Goal: Task Accomplishment & Management: Manage account settings

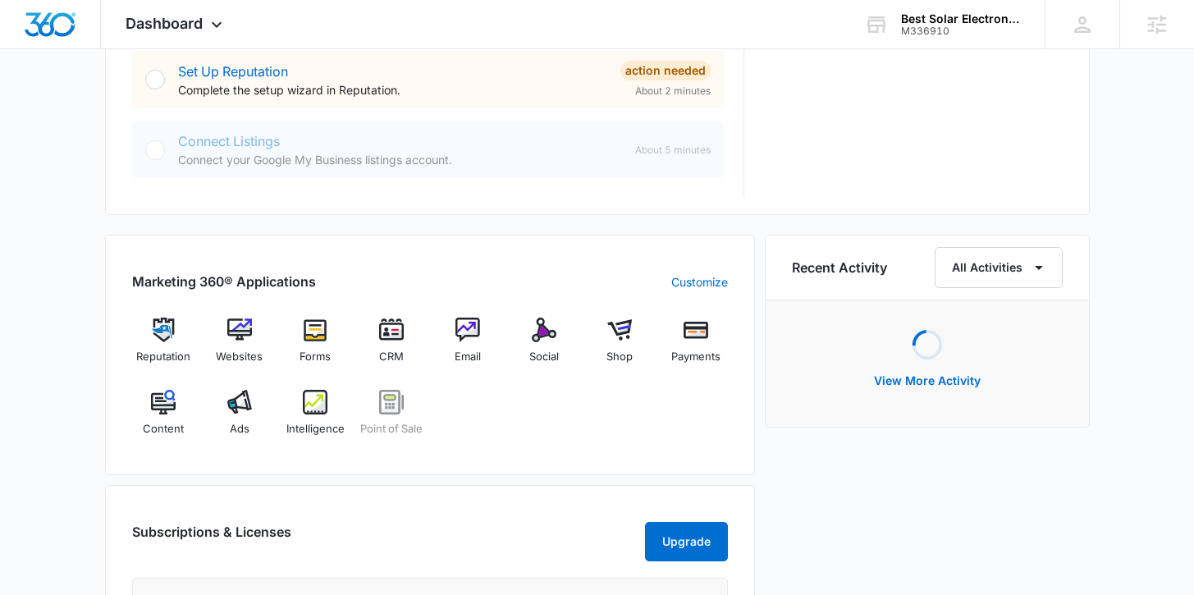
scroll to position [840, 0]
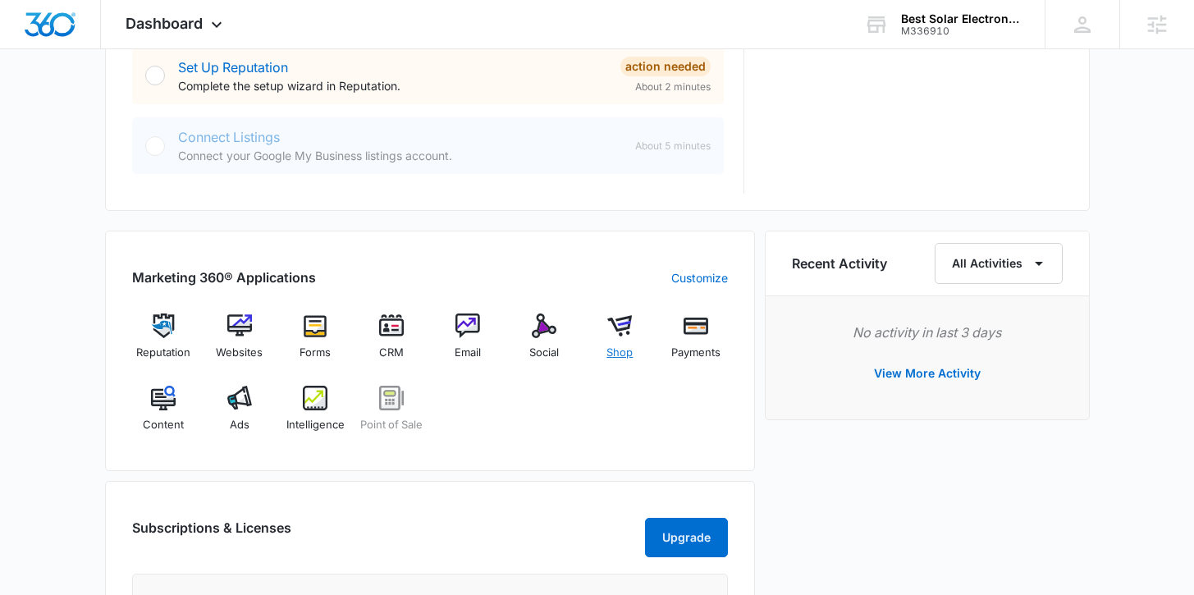
click at [624, 330] on img at bounding box center [619, 326] width 25 height 25
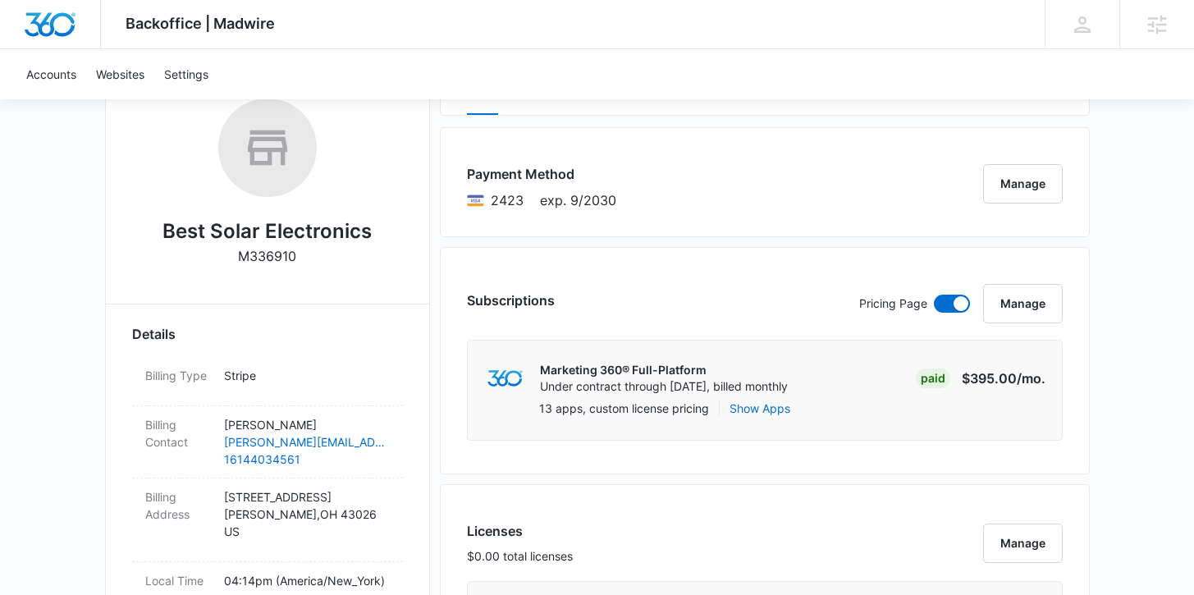
scroll to position [457, 0]
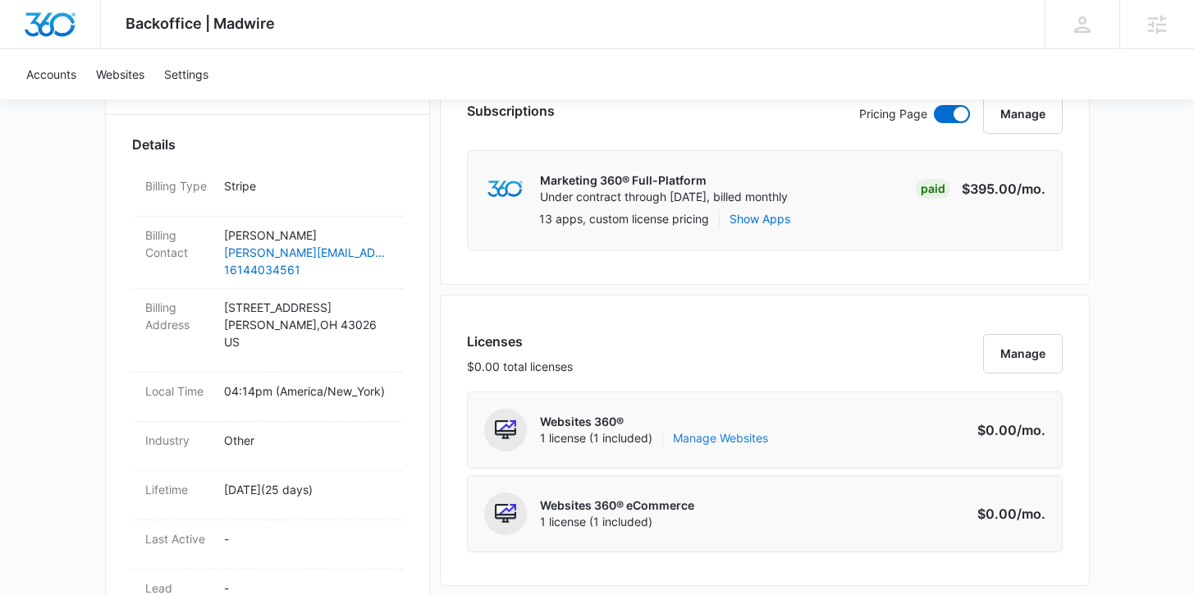
click at [753, 439] on link "Manage Websites" at bounding box center [720, 438] width 95 height 16
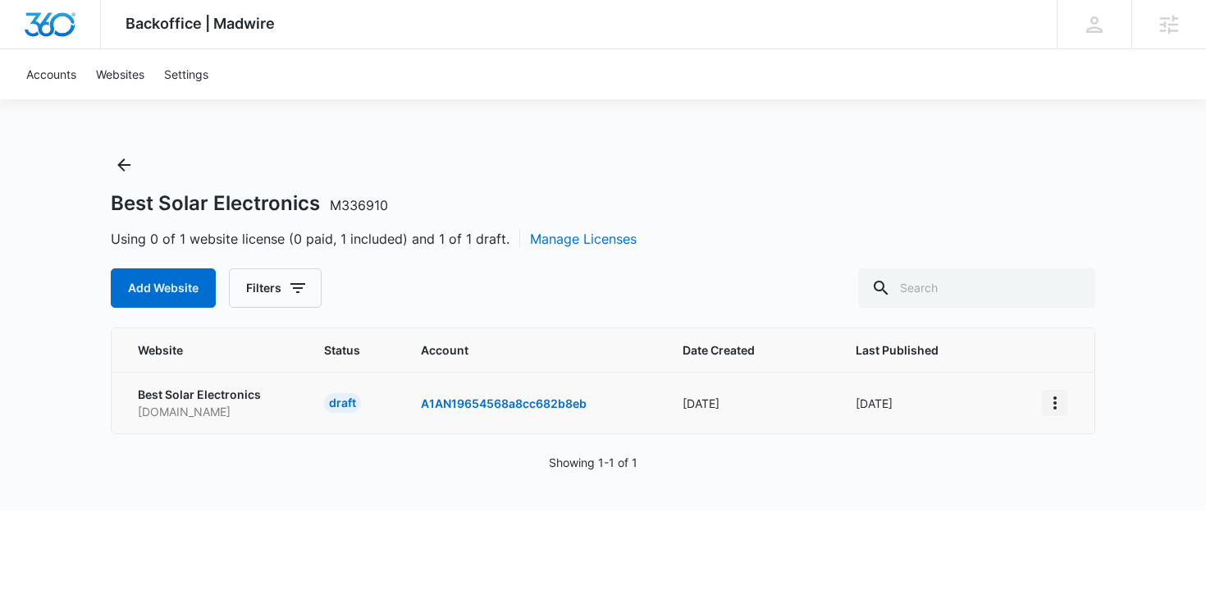
click at [1055, 401] on icon "View More" at bounding box center [1055, 402] width 3 height 13
click at [1095, 257] on link "Visit Website" at bounding box center [1097, 258] width 68 height 14
click at [125, 164] on icon "Back" at bounding box center [123, 164] width 13 height 13
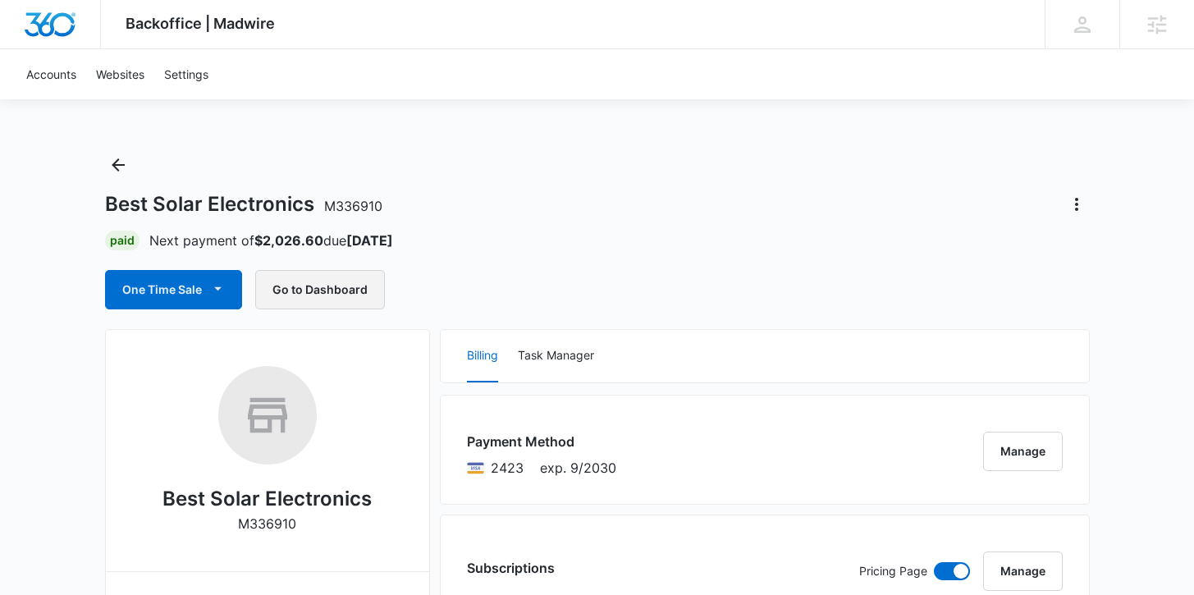
click at [321, 295] on button "Go to Dashboard" at bounding box center [320, 289] width 130 height 39
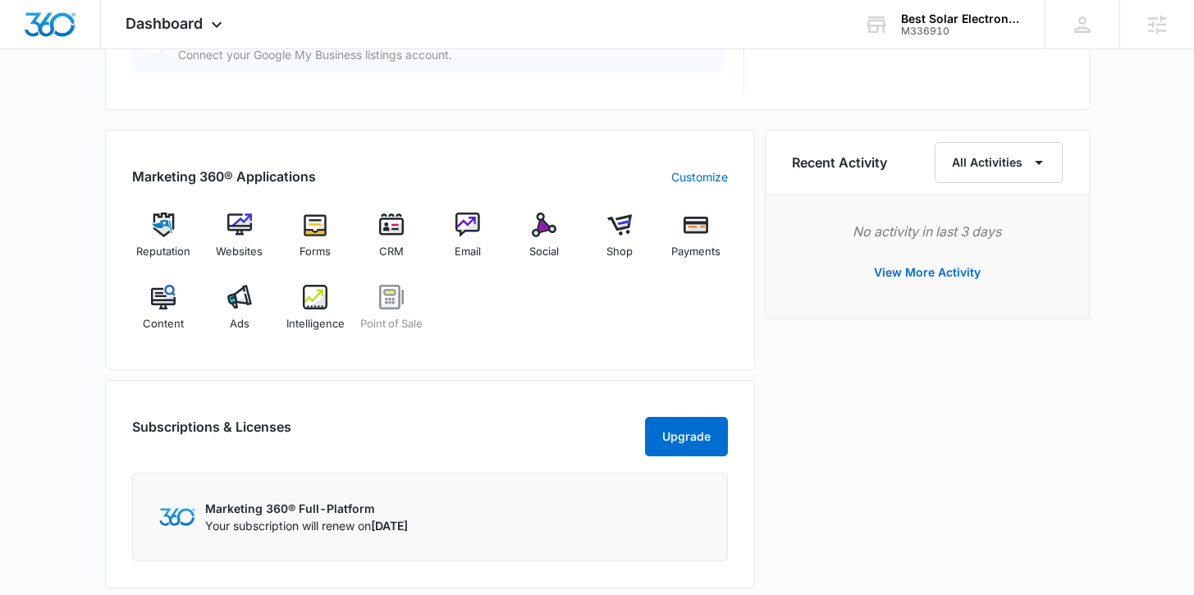
scroll to position [945, 0]
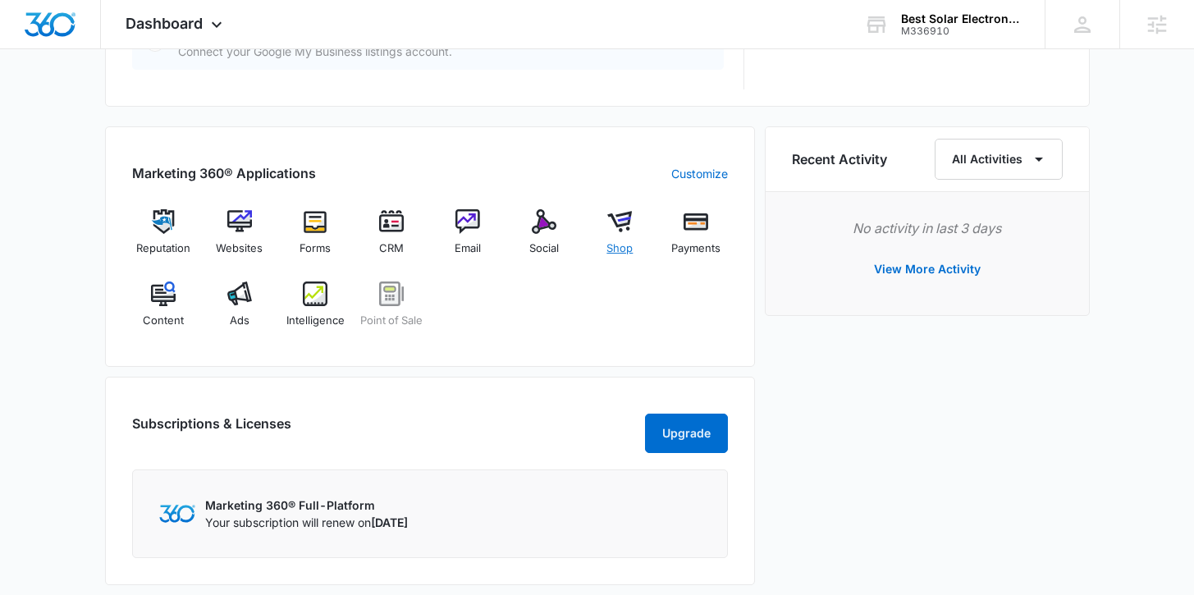
click at [617, 224] on img at bounding box center [619, 221] width 25 height 25
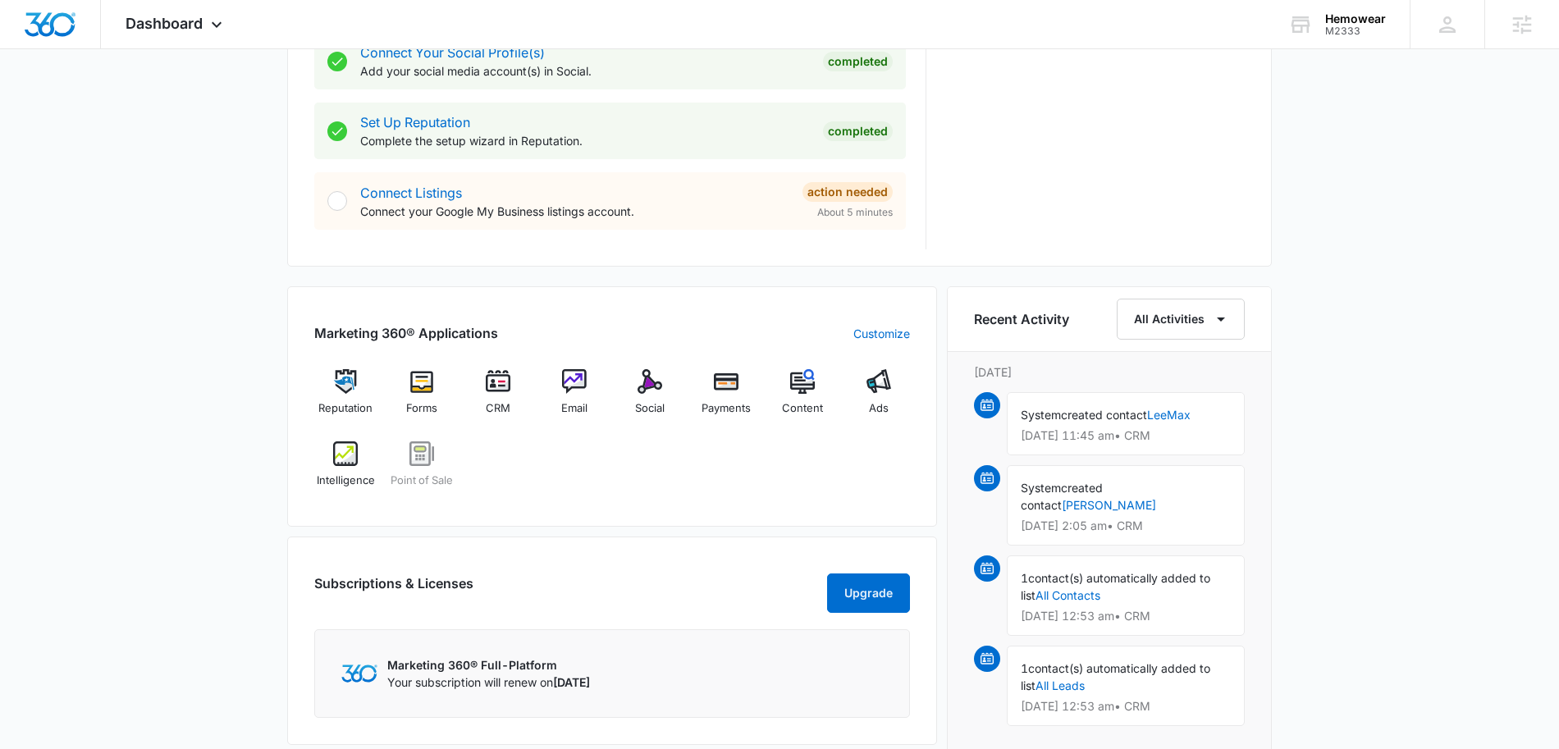
scroll to position [784, 0]
click at [730, 388] on img at bounding box center [726, 381] width 25 height 25
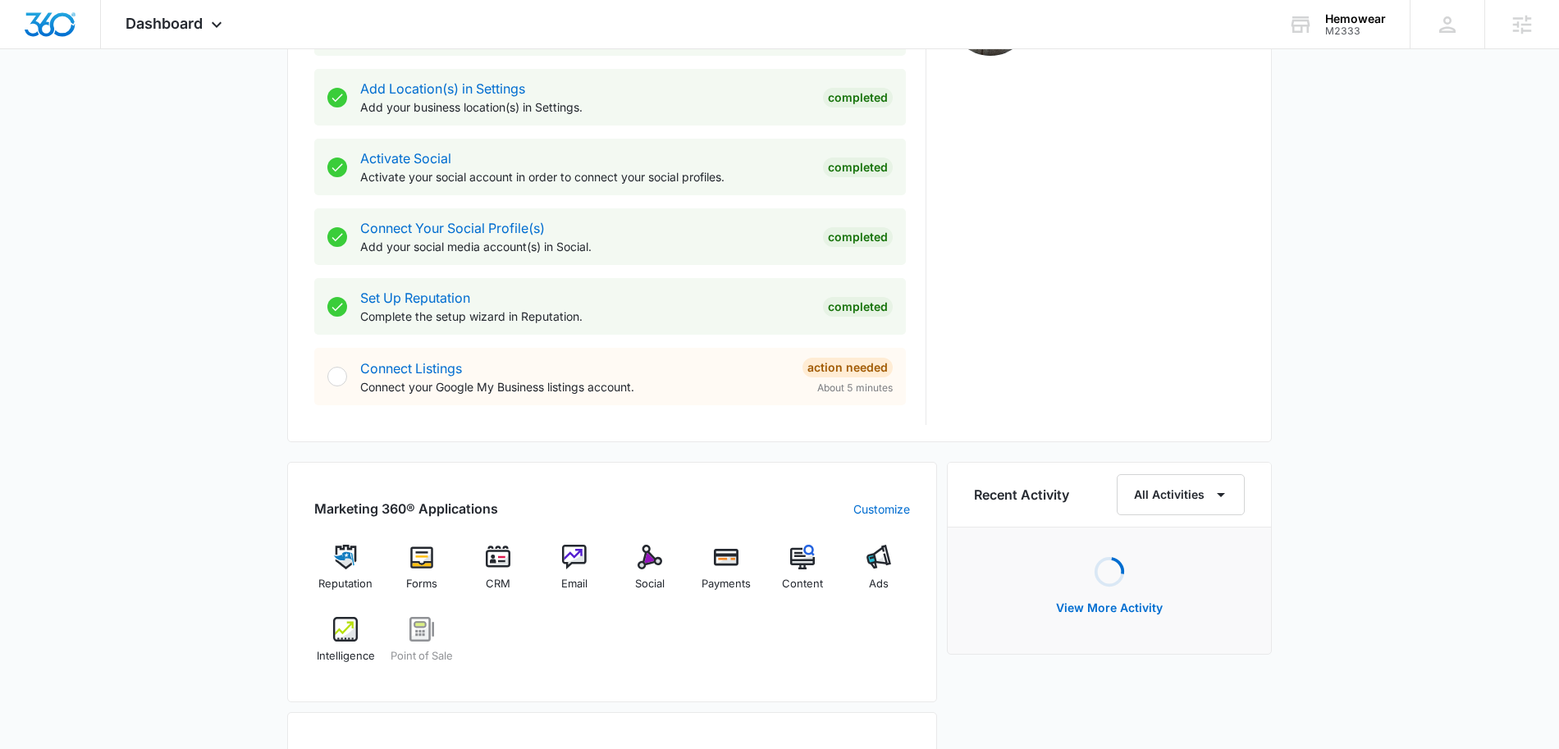
scroll to position [625, 0]
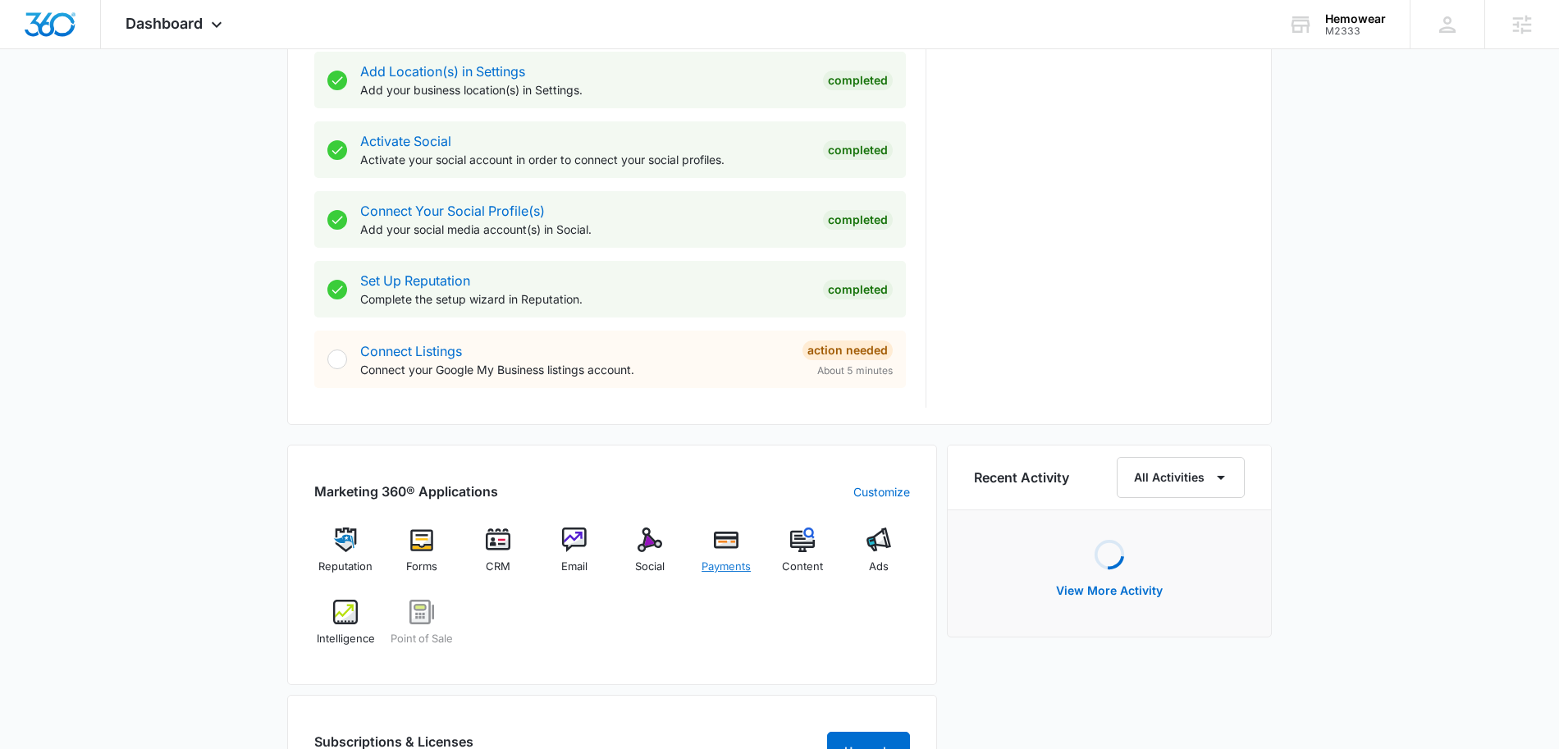
click at [726, 543] on img at bounding box center [726, 540] width 25 height 25
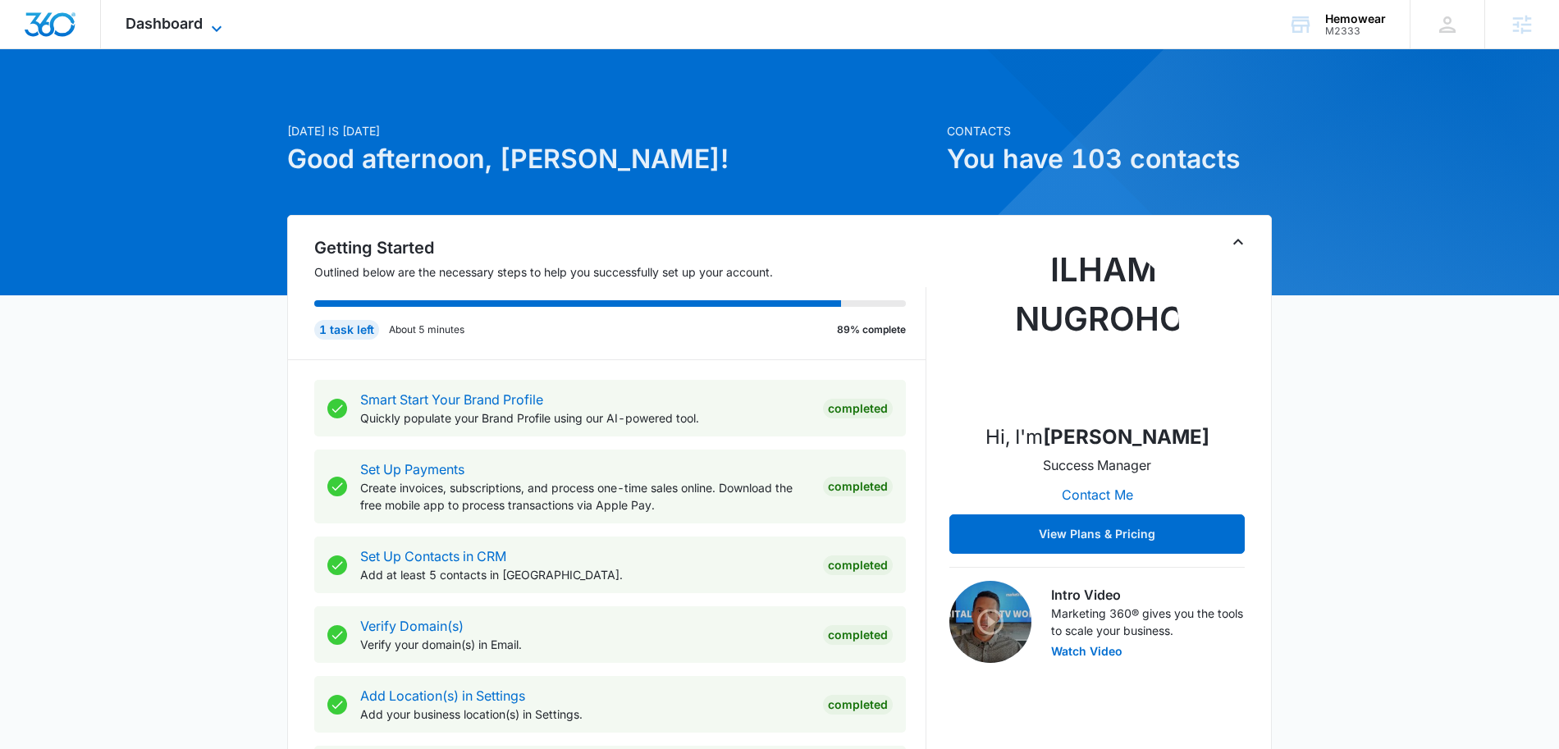
click at [220, 25] on icon at bounding box center [217, 28] width 10 height 6
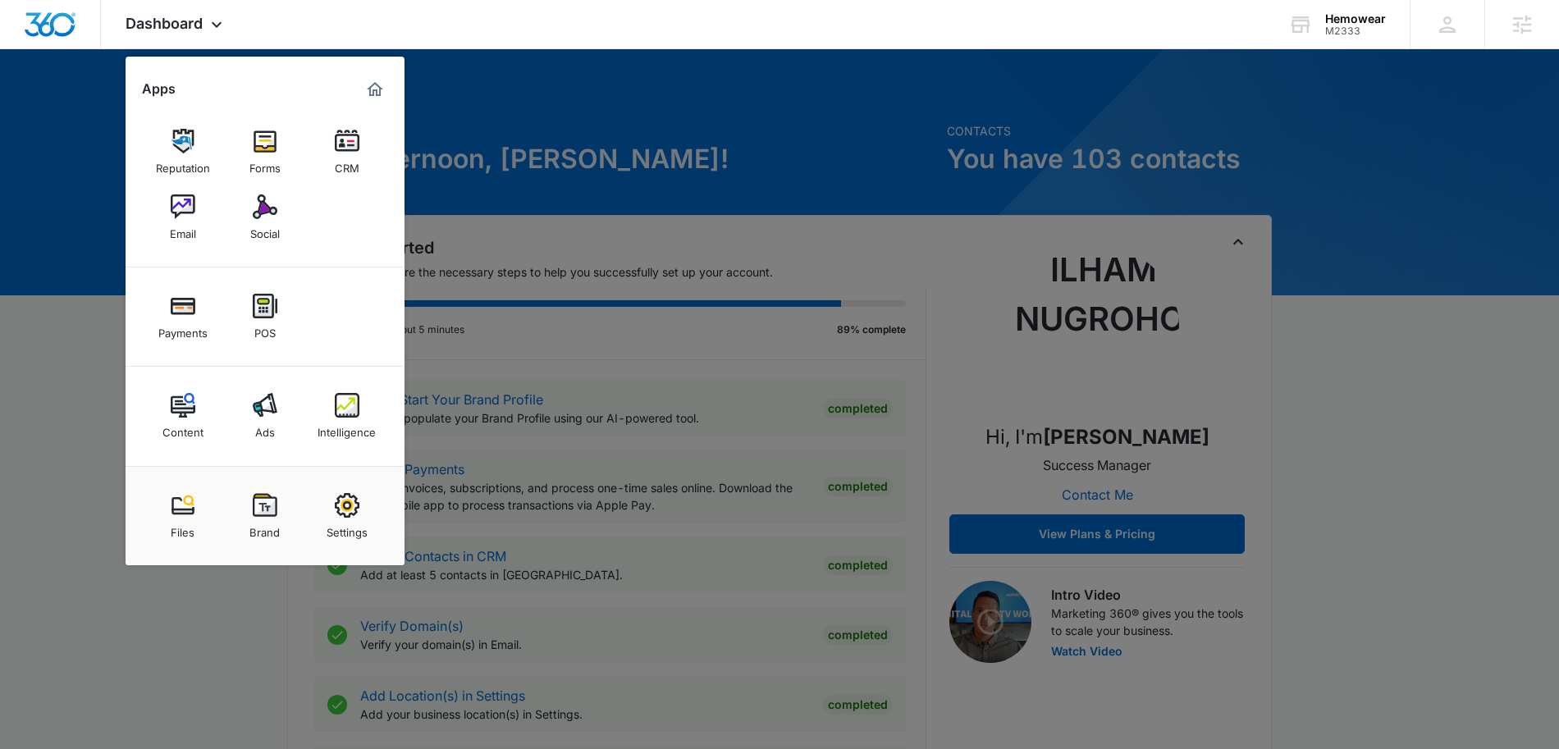
click at [344, 501] on img at bounding box center [347, 505] width 25 height 25
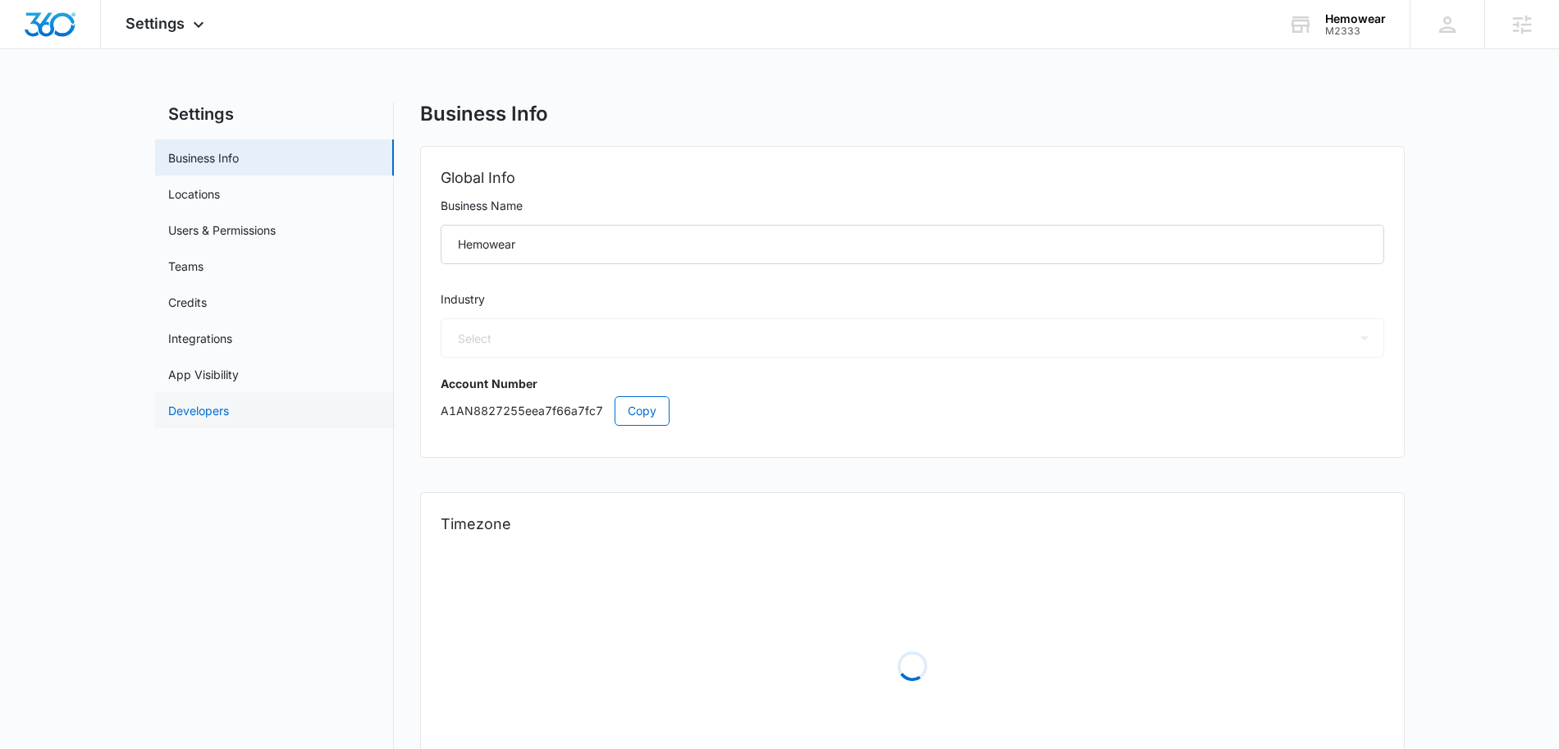
select select "45"
select select "US"
select select "America/Los_Angeles"
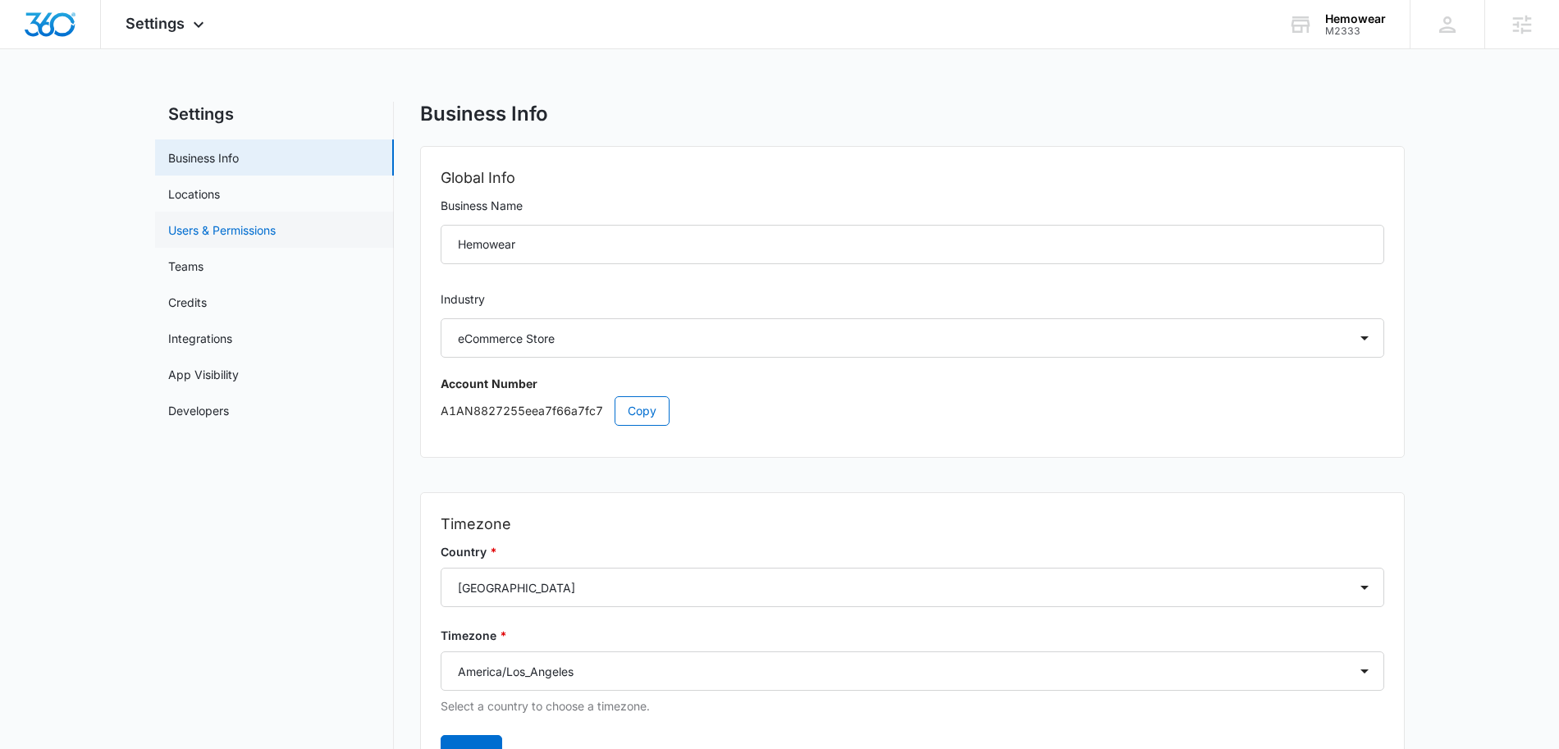
click at [210, 222] on link "Users & Permissions" at bounding box center [222, 230] width 108 height 17
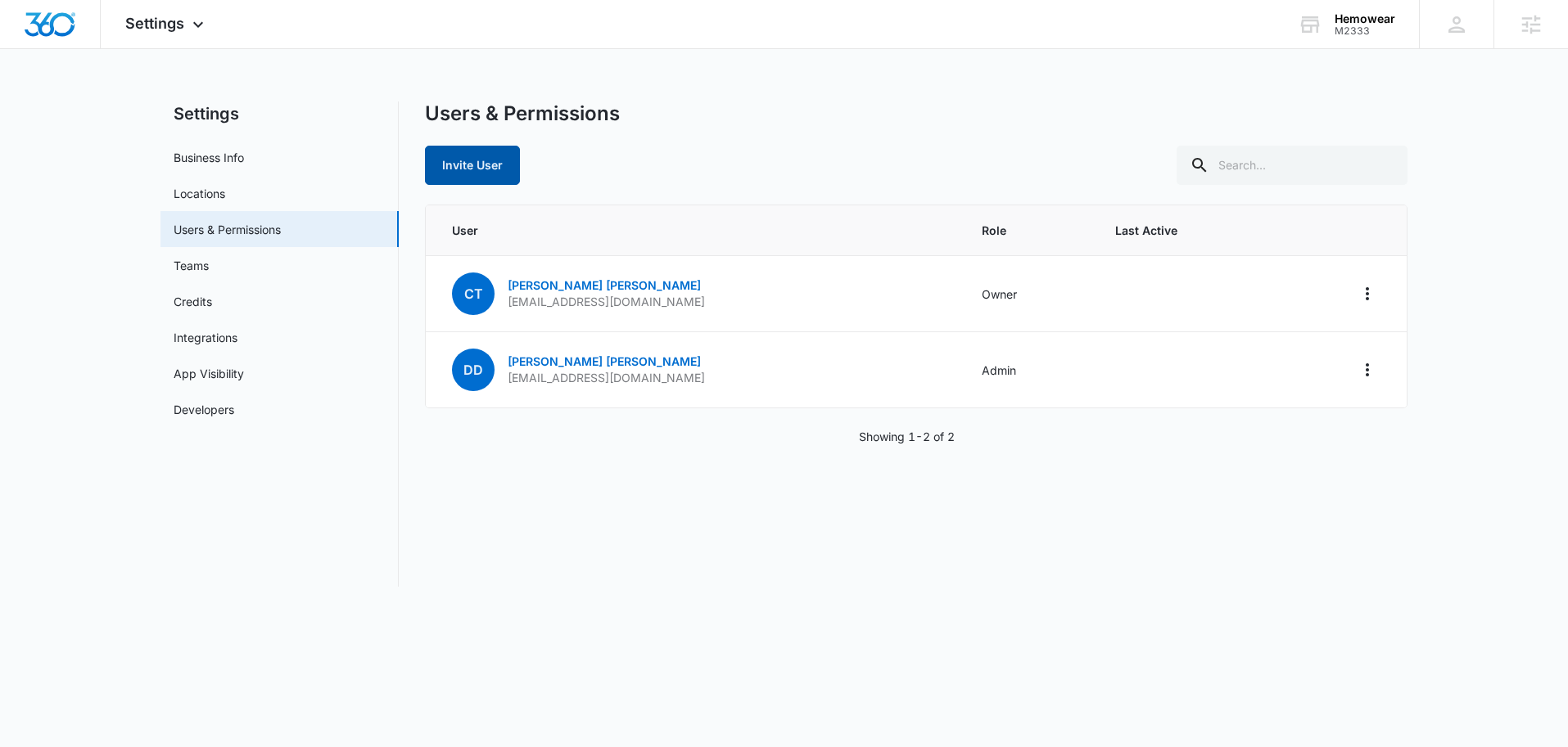
click at [481, 167] on button "Invite User" at bounding box center [472, 165] width 95 height 39
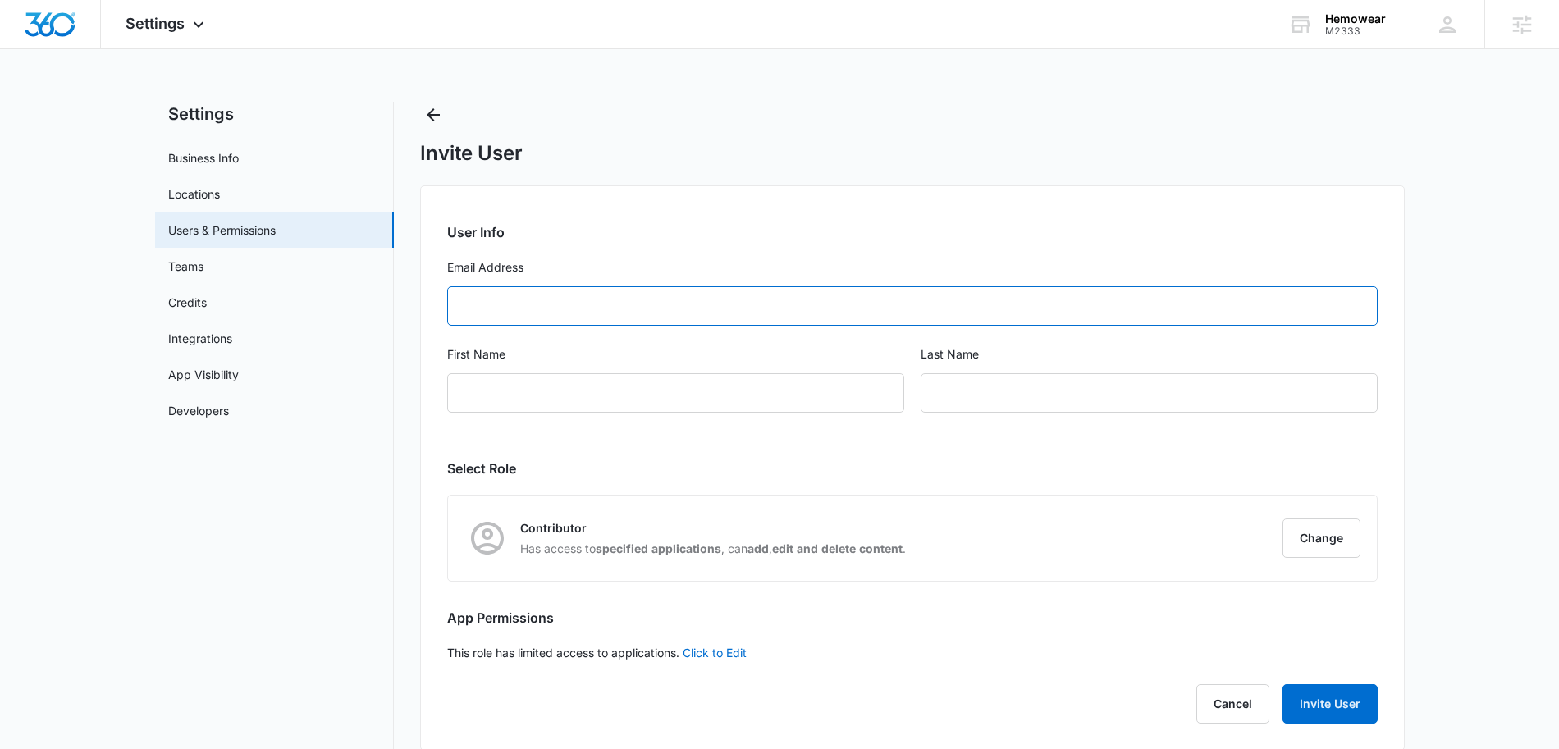
click at [562, 300] on input "Email Address" at bounding box center [912, 305] width 931 height 39
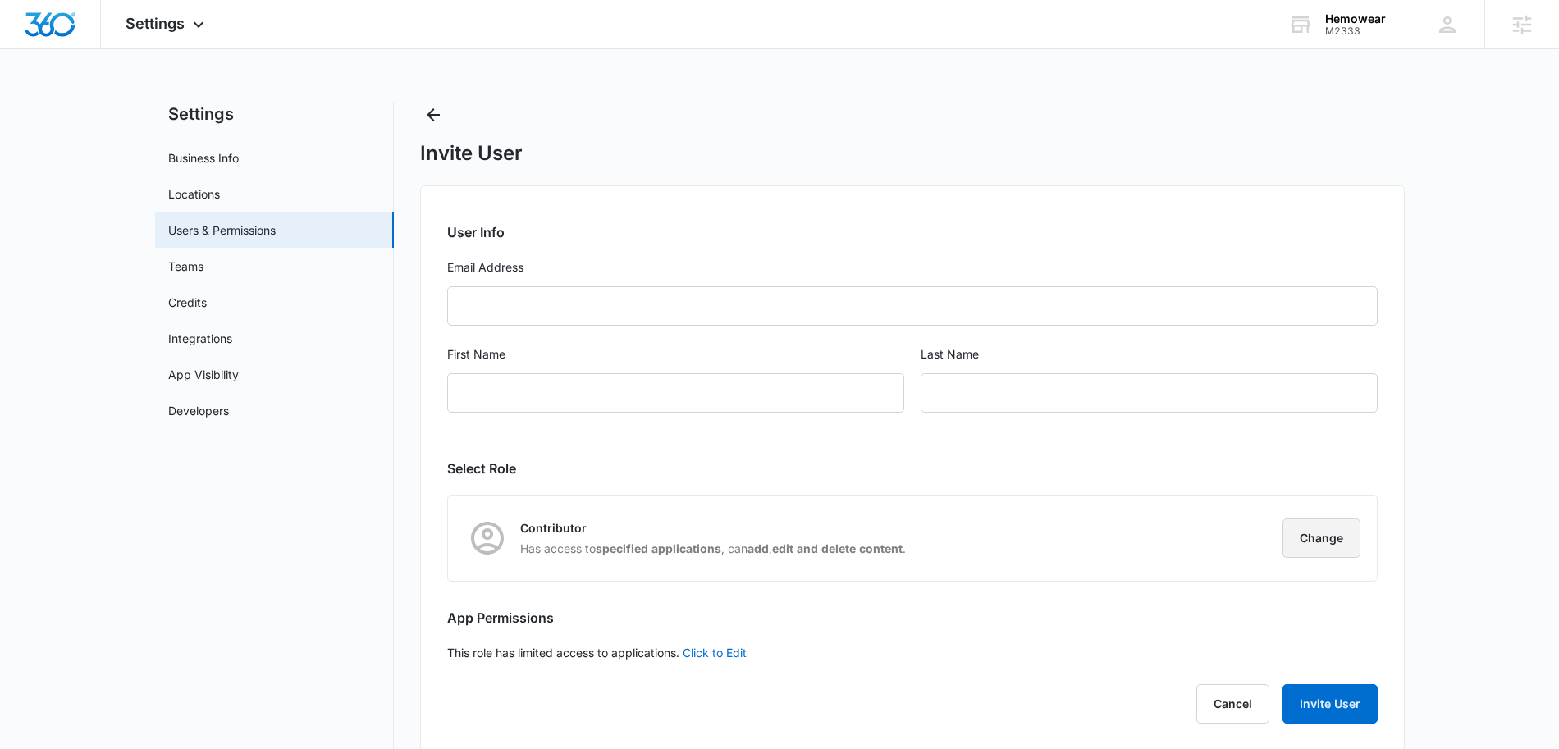
click at [1330, 533] on button "Change" at bounding box center [1322, 538] width 78 height 39
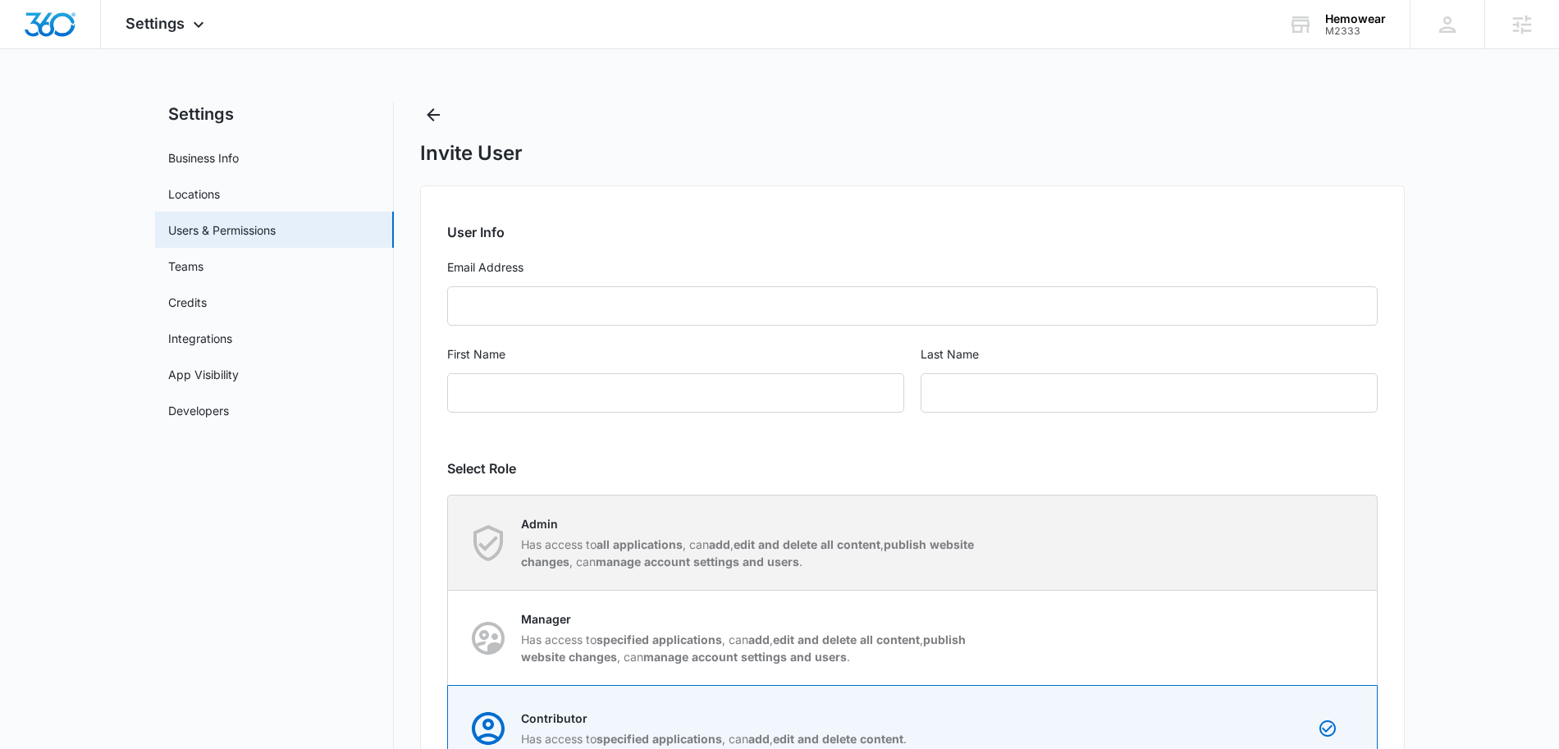
click at [612, 565] on strong "publish website changes" at bounding box center [747, 553] width 453 height 31
click at [449, 543] on input "Admin Has access to all applications , can add , edit and delete all content , …" at bounding box center [448, 543] width 1 height 1
radio input "true"
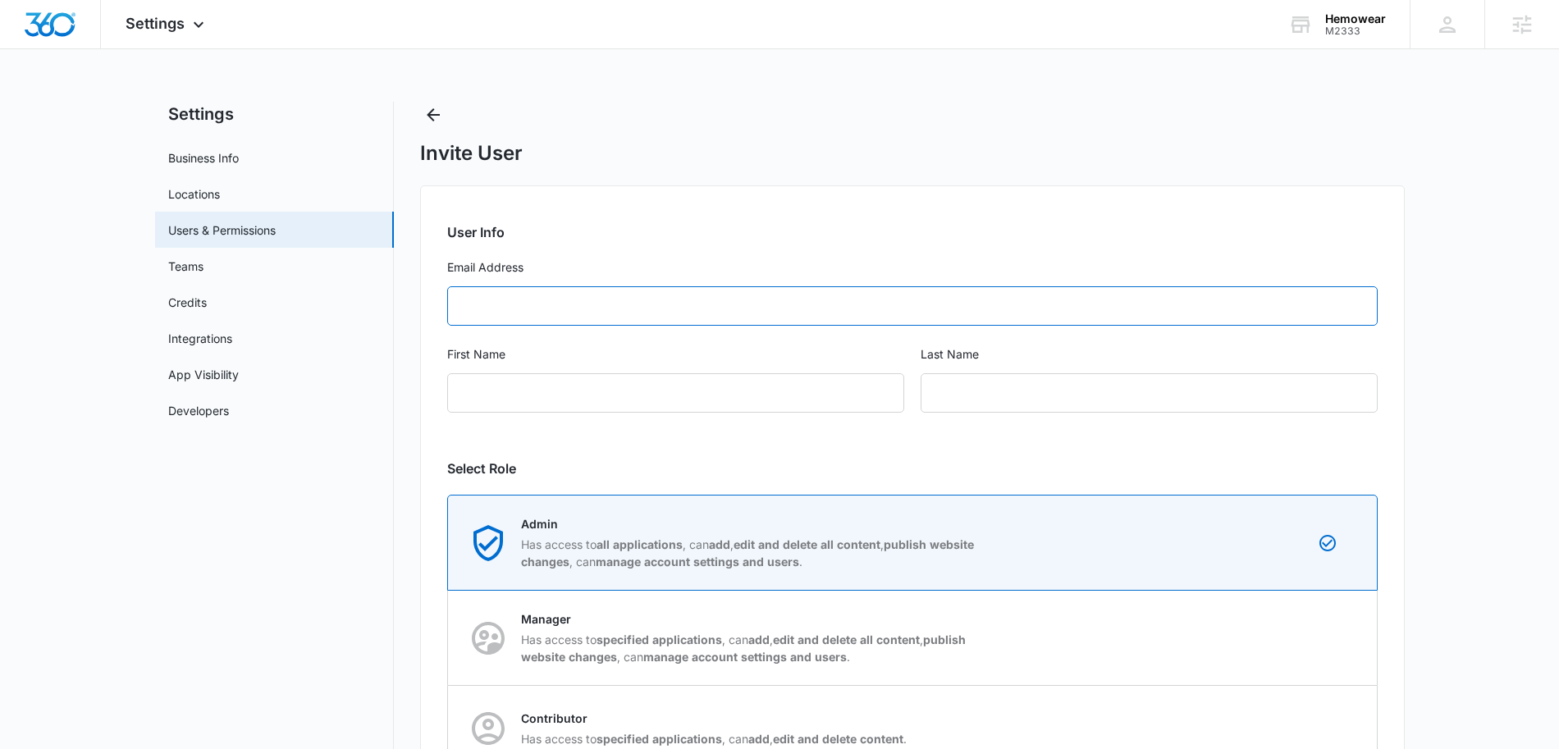
click at [543, 315] on input "Email Address" at bounding box center [912, 305] width 931 height 39
type input "[EMAIL_ADDRESS][DOMAIN_NAME]"
type input "Payments"
type input "Support"
type input "[EMAIL_ADDRESS][DOMAIN_NAME]"
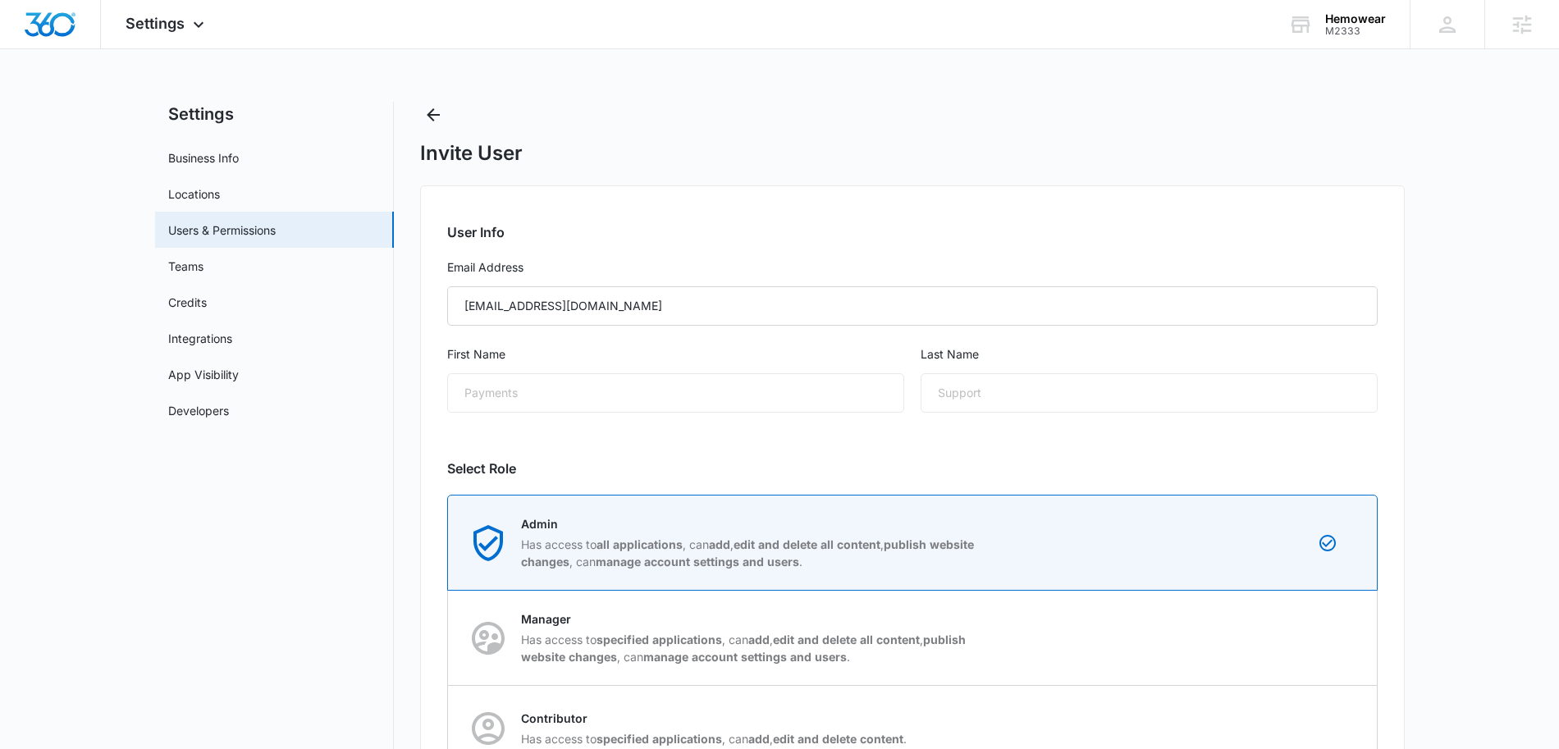
click at [793, 429] on div "First Name Payments" at bounding box center [675, 389] width 457 height 87
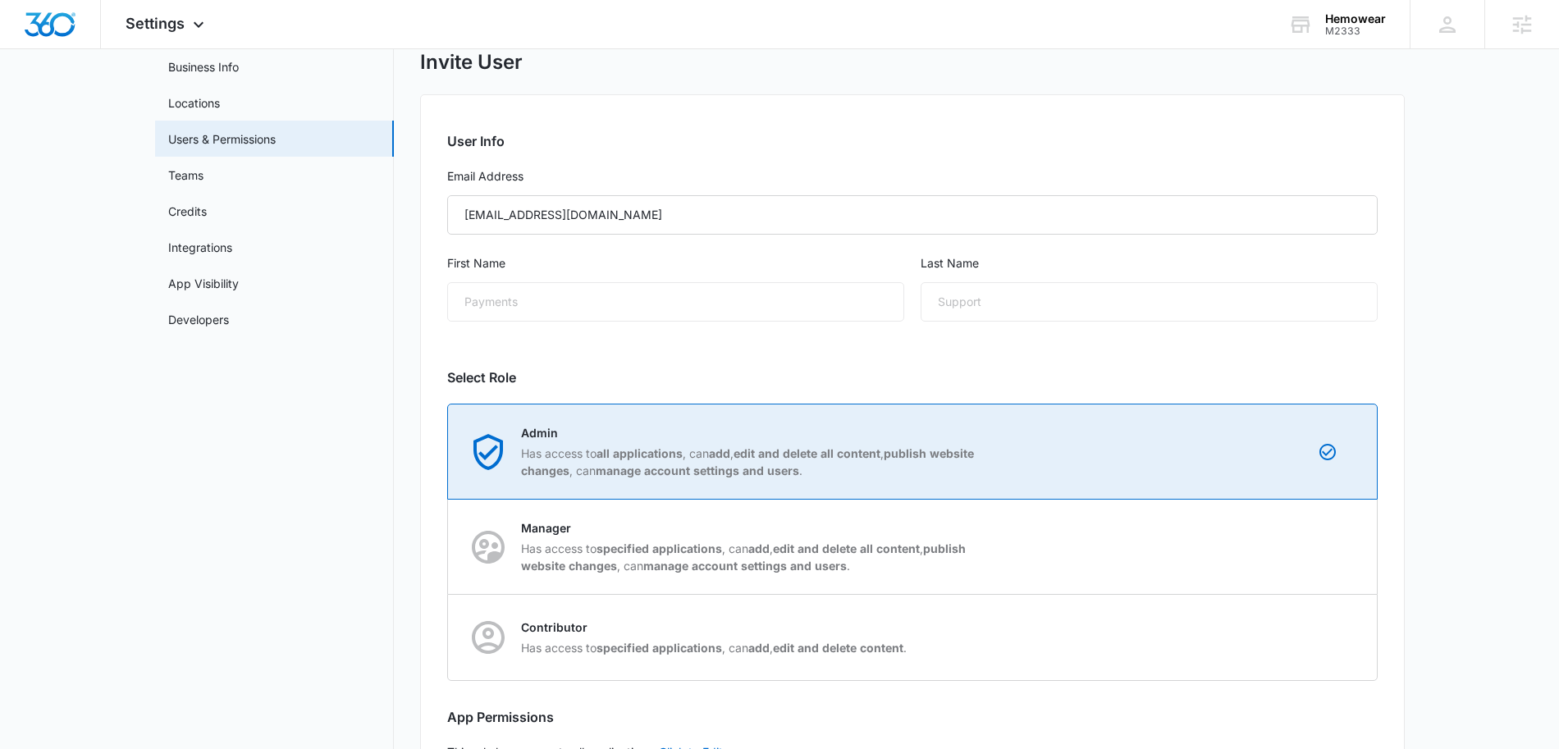
scroll to position [198, 0]
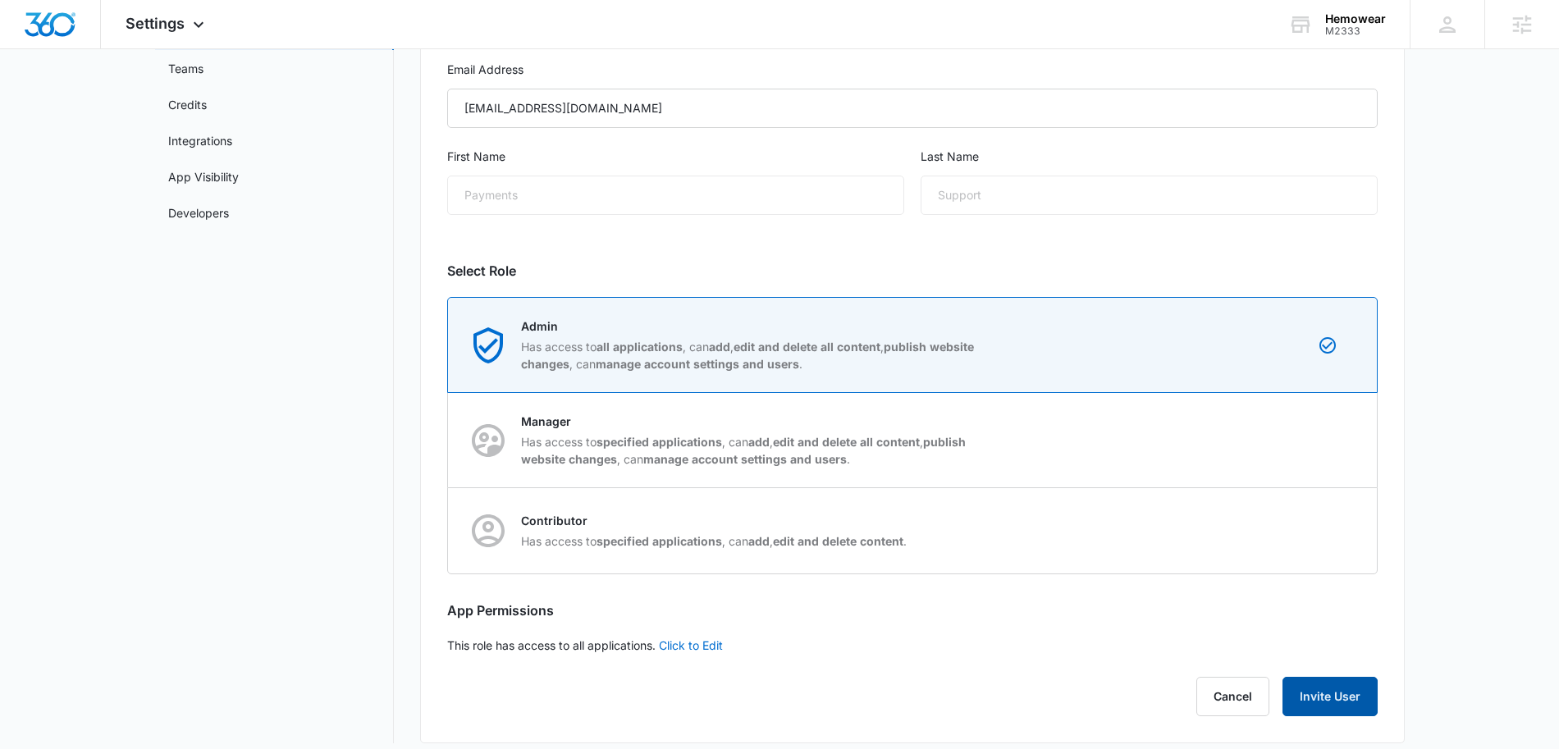
drag, startPoint x: 1312, startPoint y: 693, endPoint x: 1322, endPoint y: 698, distance: 11.0
click at [1315, 694] on button "Invite User" at bounding box center [1330, 696] width 95 height 39
